Goal: Task Accomplishment & Management: Use online tool/utility

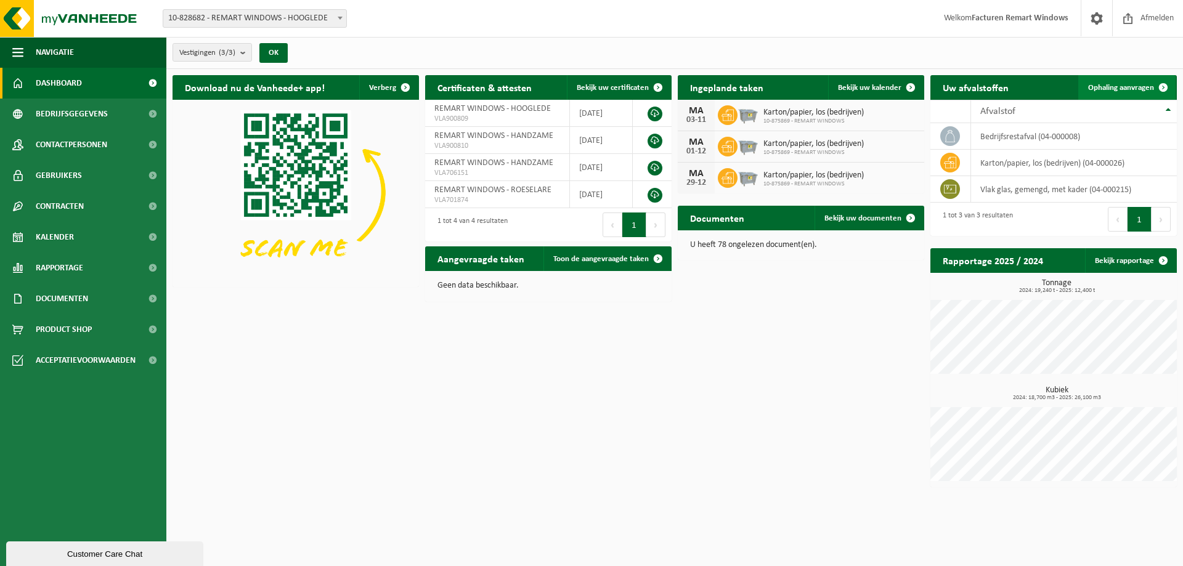
click at [1120, 90] on span "Ophaling aanvragen" at bounding box center [1121, 88] width 66 height 8
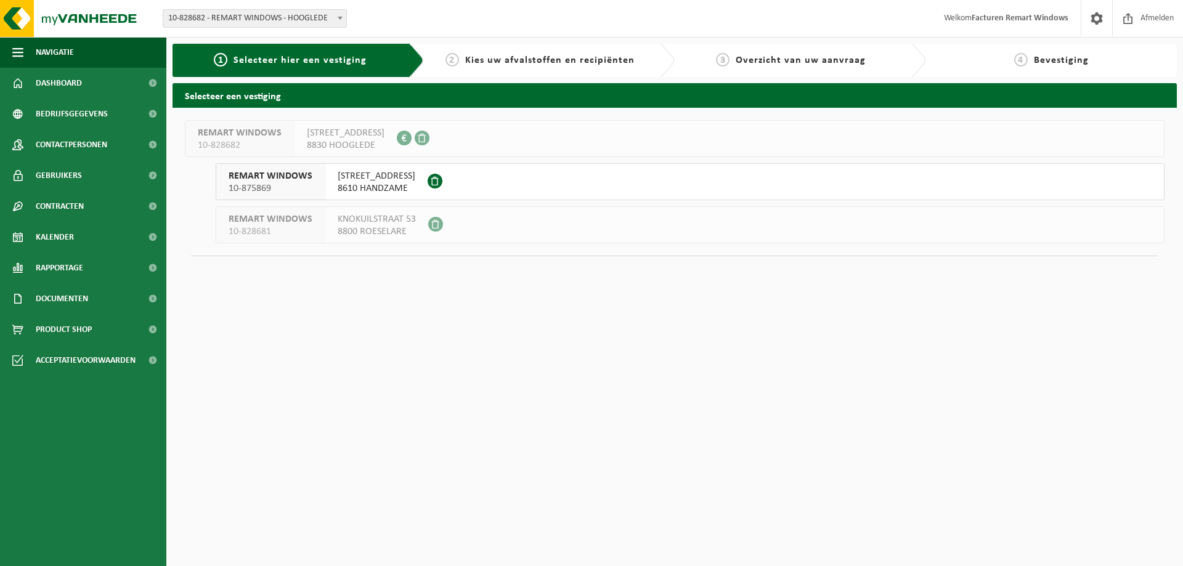
click at [365, 181] on span "GROENESTRAAT 70" at bounding box center [377, 176] width 78 height 12
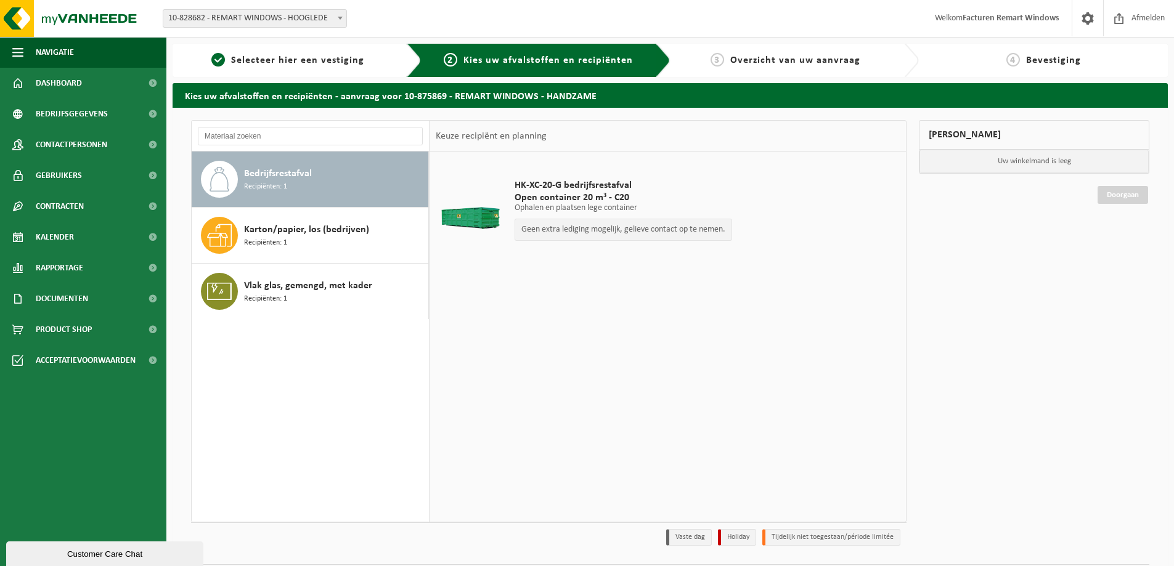
click at [291, 169] on span "Bedrijfsrestafval" at bounding box center [278, 173] width 68 height 15
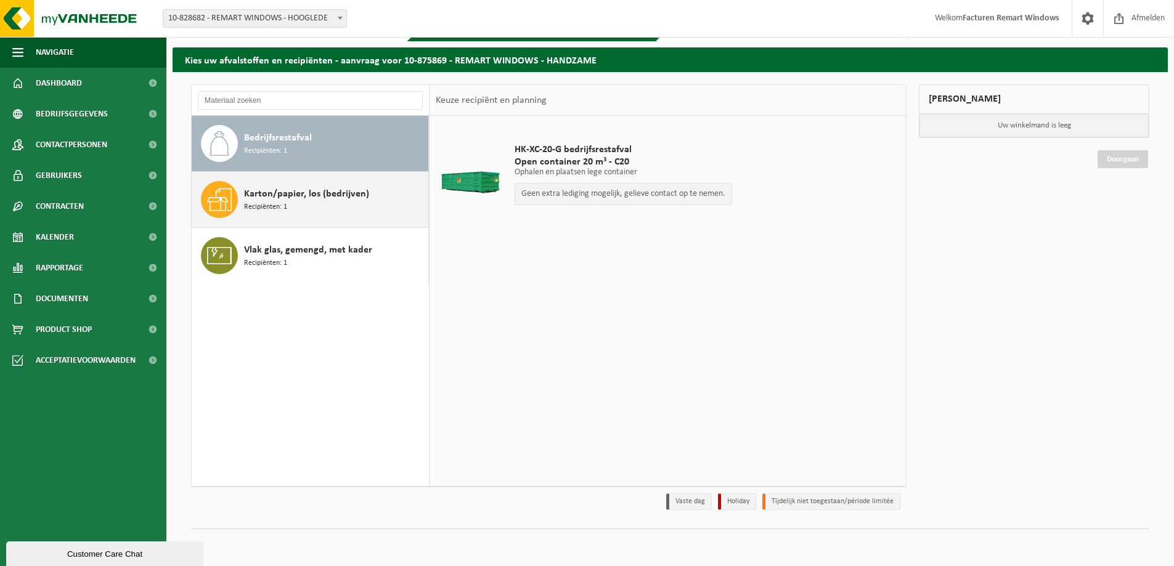
click at [298, 211] on div "Karton/papier, los (bedrijven) Recipiënten: 1" at bounding box center [334, 199] width 181 height 37
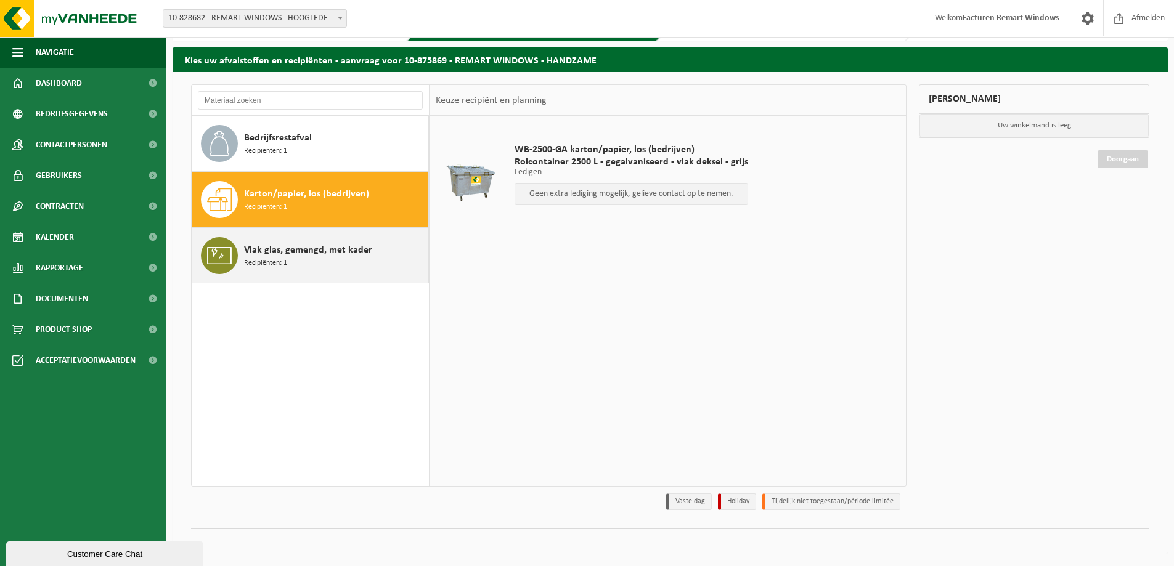
click at [292, 244] on span "Vlak glas, gemengd, met kader" at bounding box center [308, 250] width 128 height 15
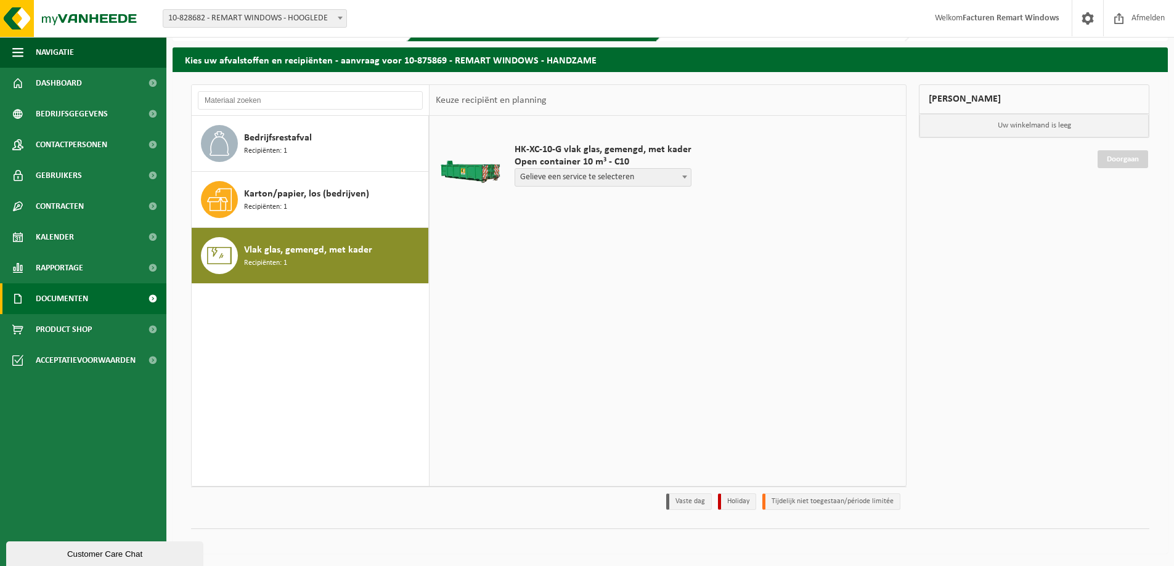
click at [57, 293] on span "Documenten" at bounding box center [62, 298] width 52 height 31
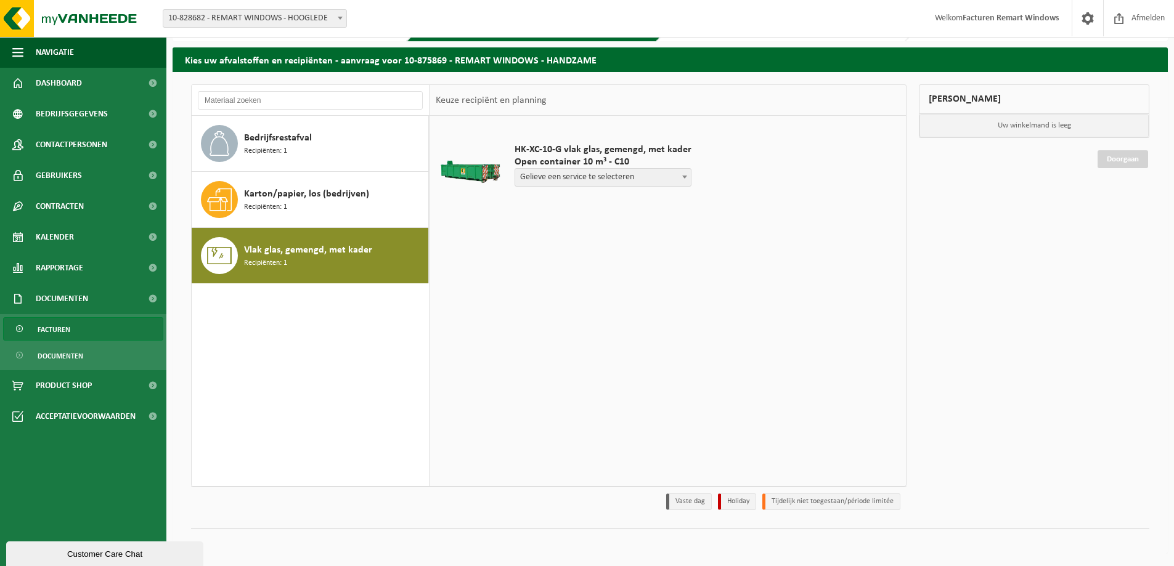
click at [44, 328] on span "Facturen" at bounding box center [54, 329] width 33 height 23
